Goal: Task Accomplishment & Management: Complete application form

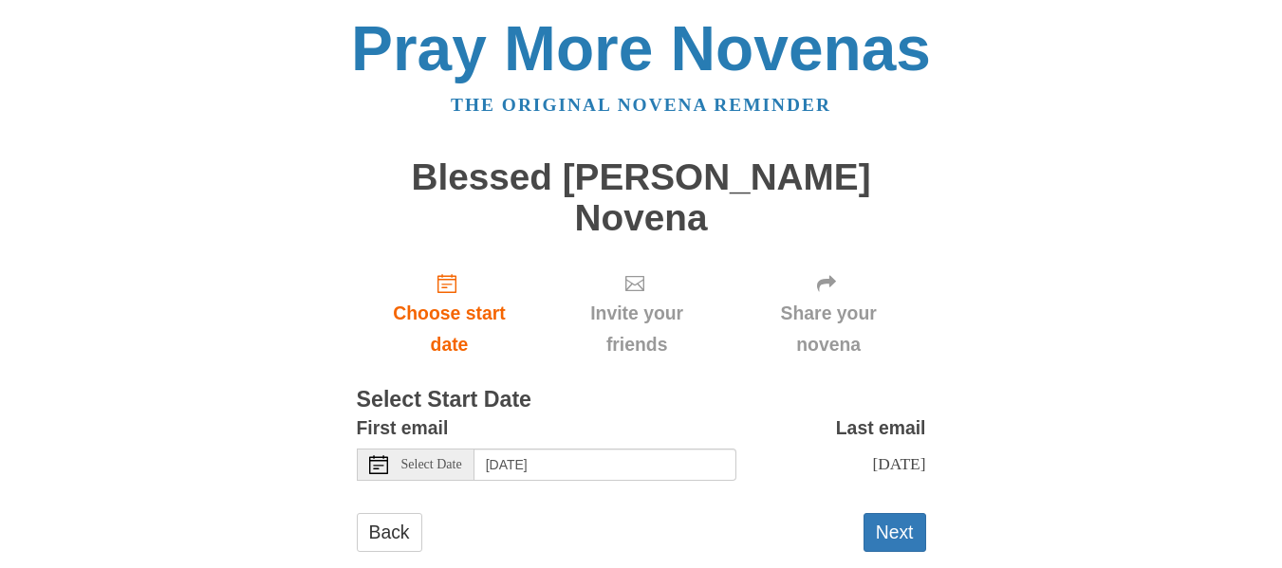
click at [762, 2] on header "Pray More Novenas The original novena reminder" at bounding box center [640, 60] width 1073 height 121
click at [456, 468] on span "Select Date" at bounding box center [431, 464] width 61 height 13
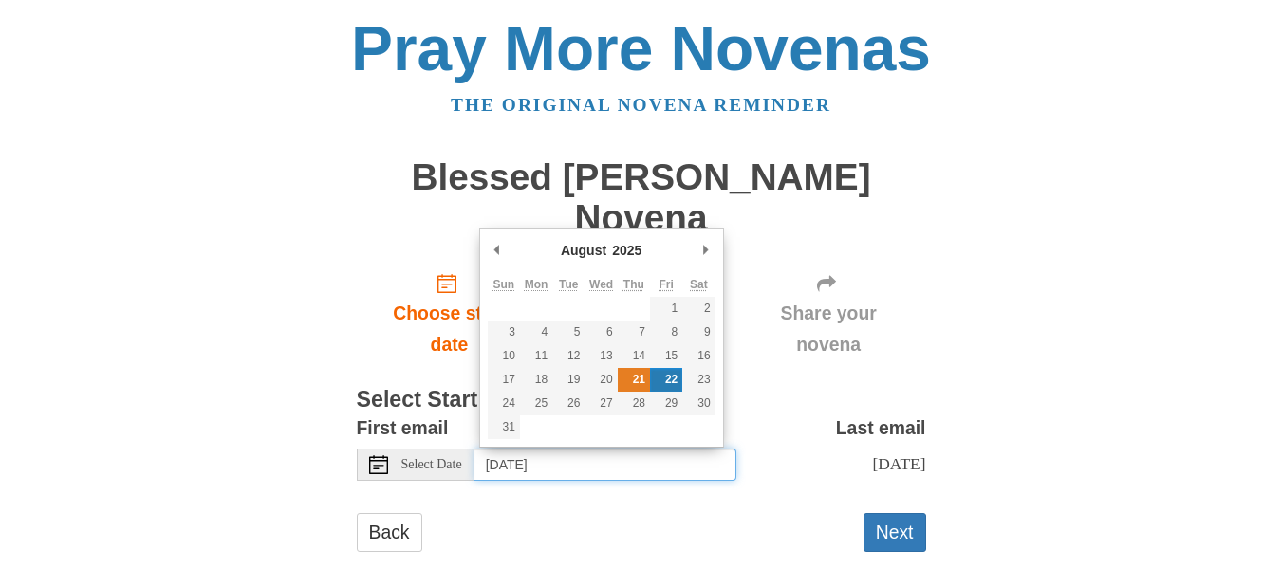
type input "Thursday, August 21st"
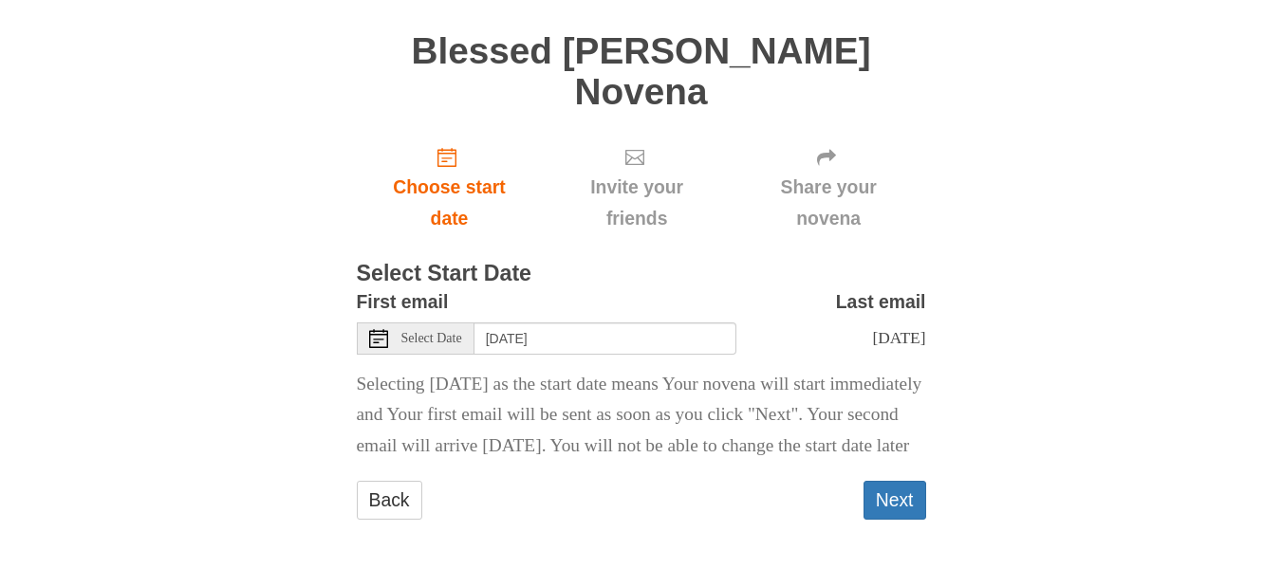
scroll to position [164, 0]
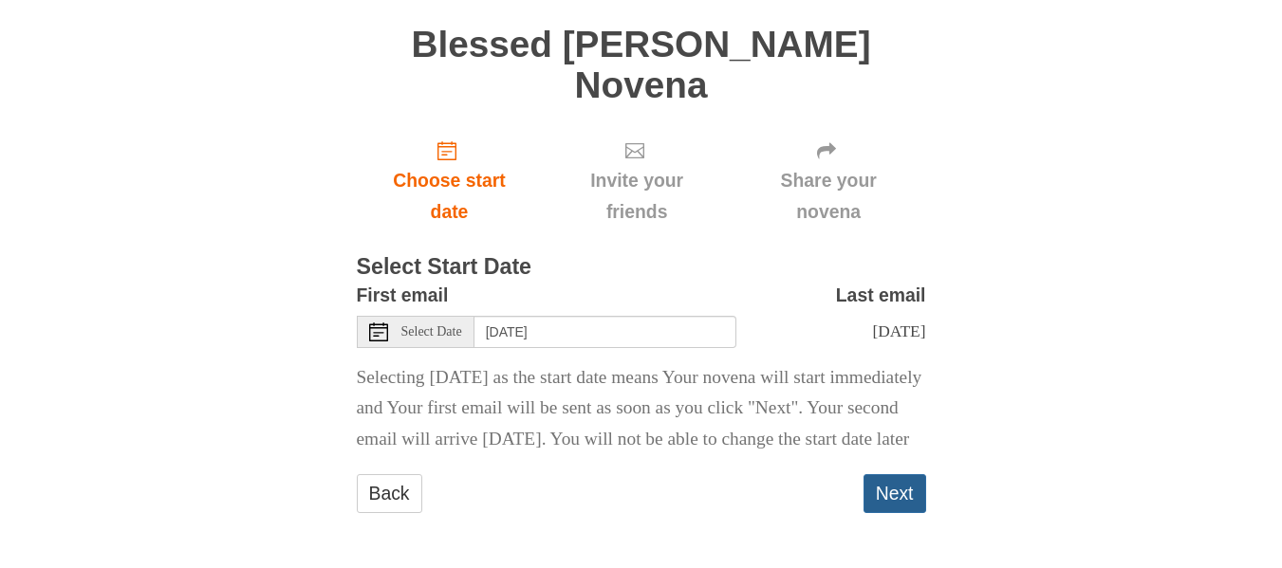
click at [884, 481] on button "Next" at bounding box center [895, 494] width 63 height 39
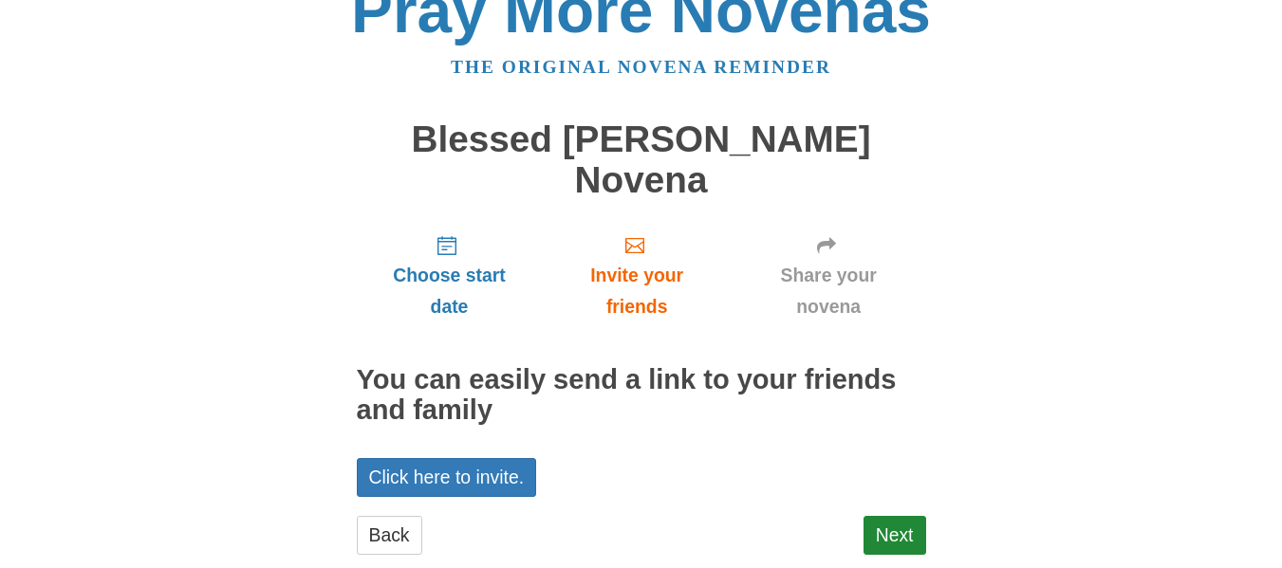
scroll to position [80, 0]
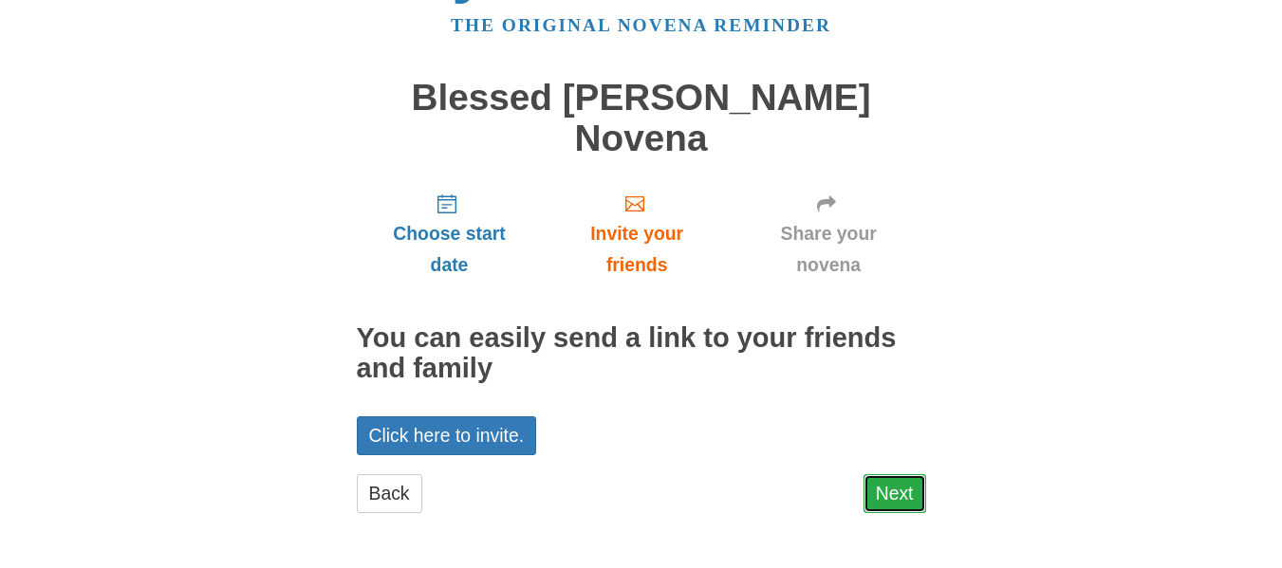
click at [892, 500] on link "Next" at bounding box center [895, 494] width 63 height 39
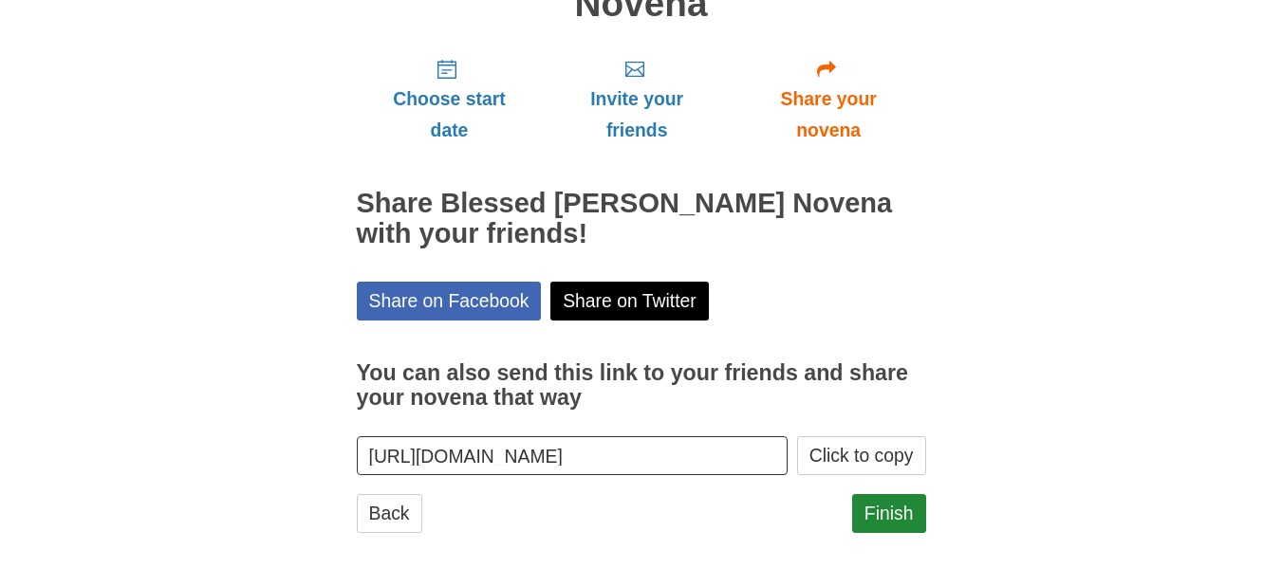
scroll to position [234, 0]
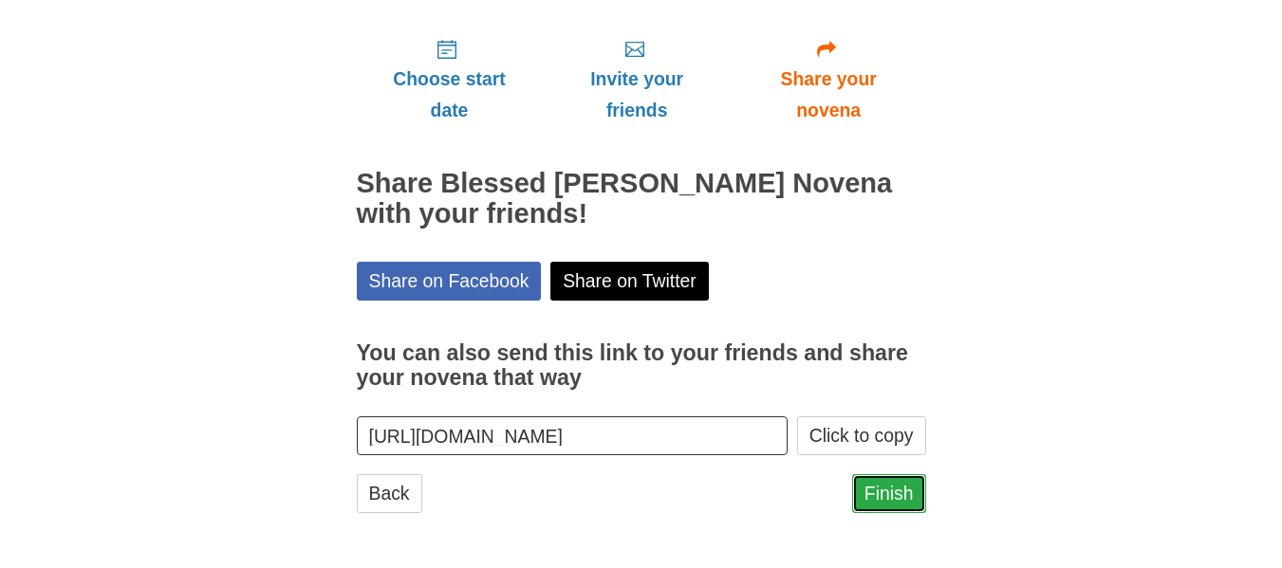
click at [903, 489] on link "Finish" at bounding box center [889, 494] width 74 height 39
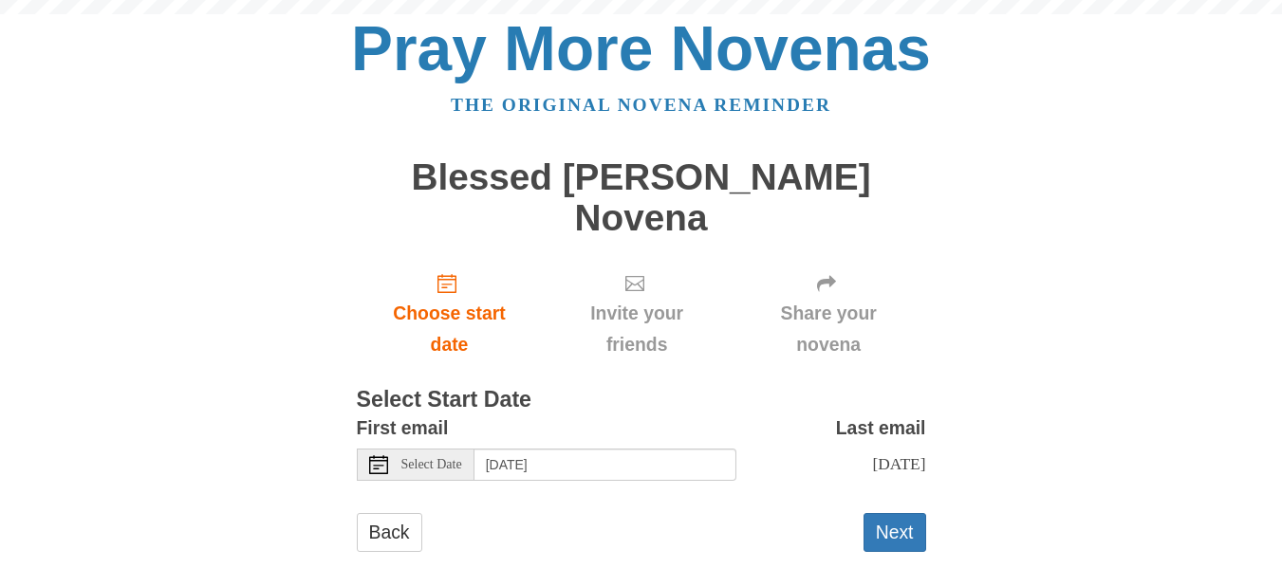
scroll to position [39, 0]
